Goal: Task Accomplishment & Management: Use online tool/utility

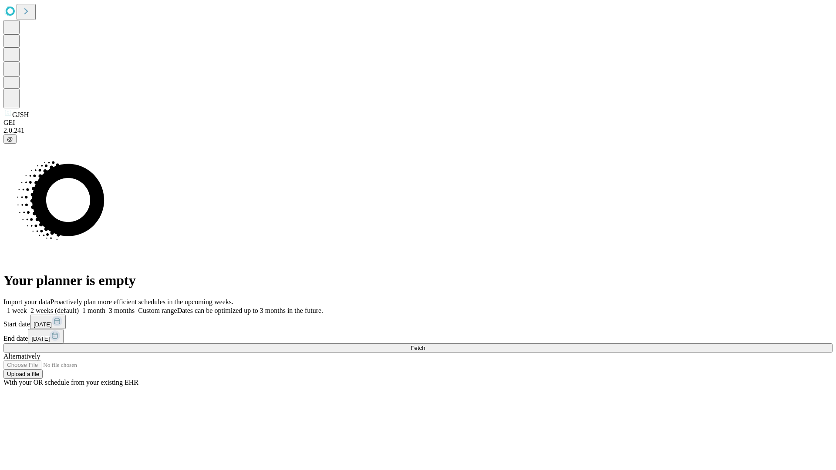
click at [425, 345] on span "Fetch" at bounding box center [418, 348] width 14 height 7
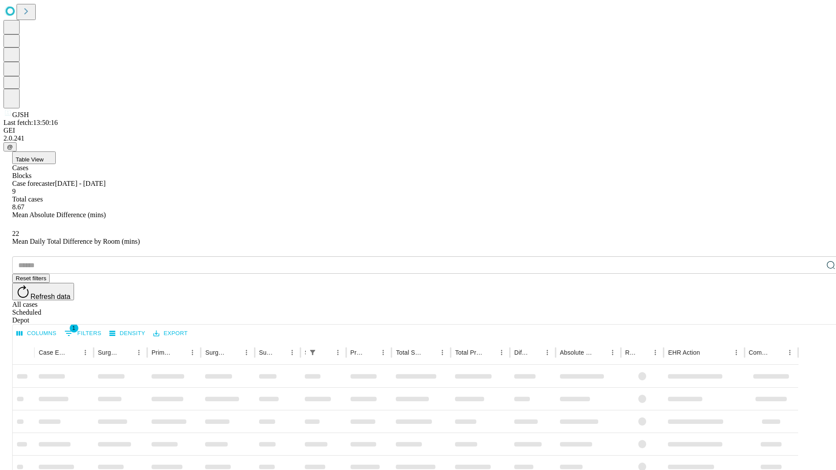
click at [813, 317] on div "Depot" at bounding box center [426, 321] width 829 height 8
